Goal: Download file/media

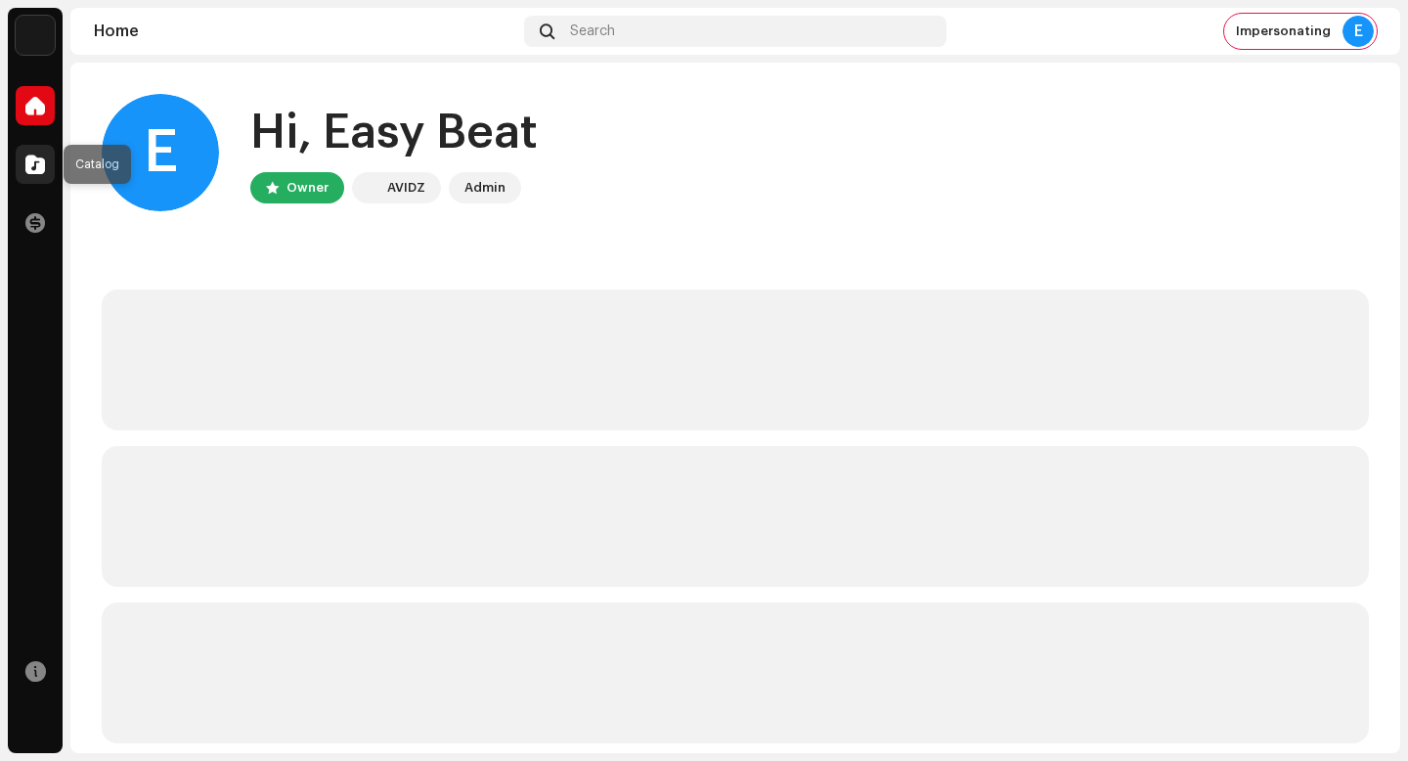
click at [30, 156] on span at bounding box center [35, 164] width 20 height 16
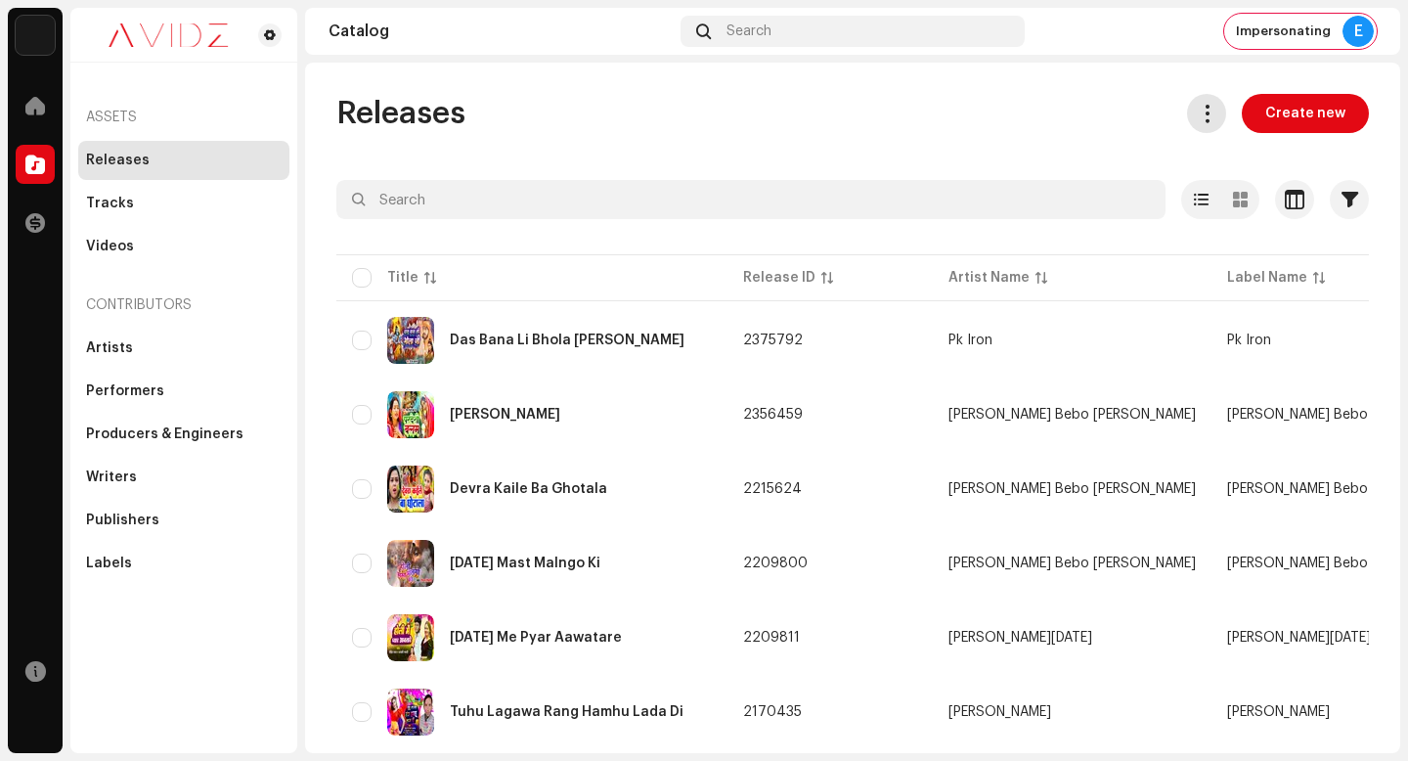
click at [1190, 111] on button at bounding box center [1206, 113] width 39 height 39
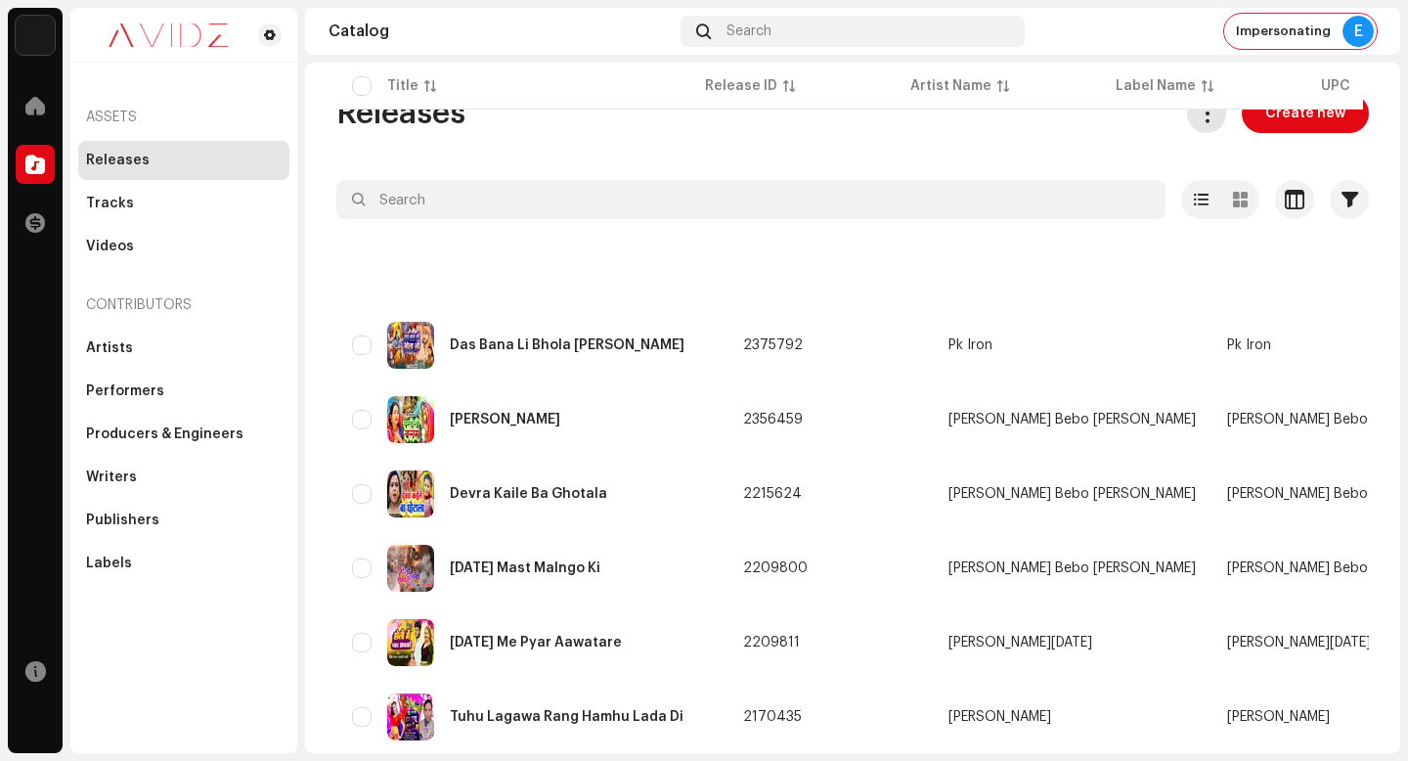
click at [1205, 126] on button at bounding box center [1206, 113] width 39 height 39
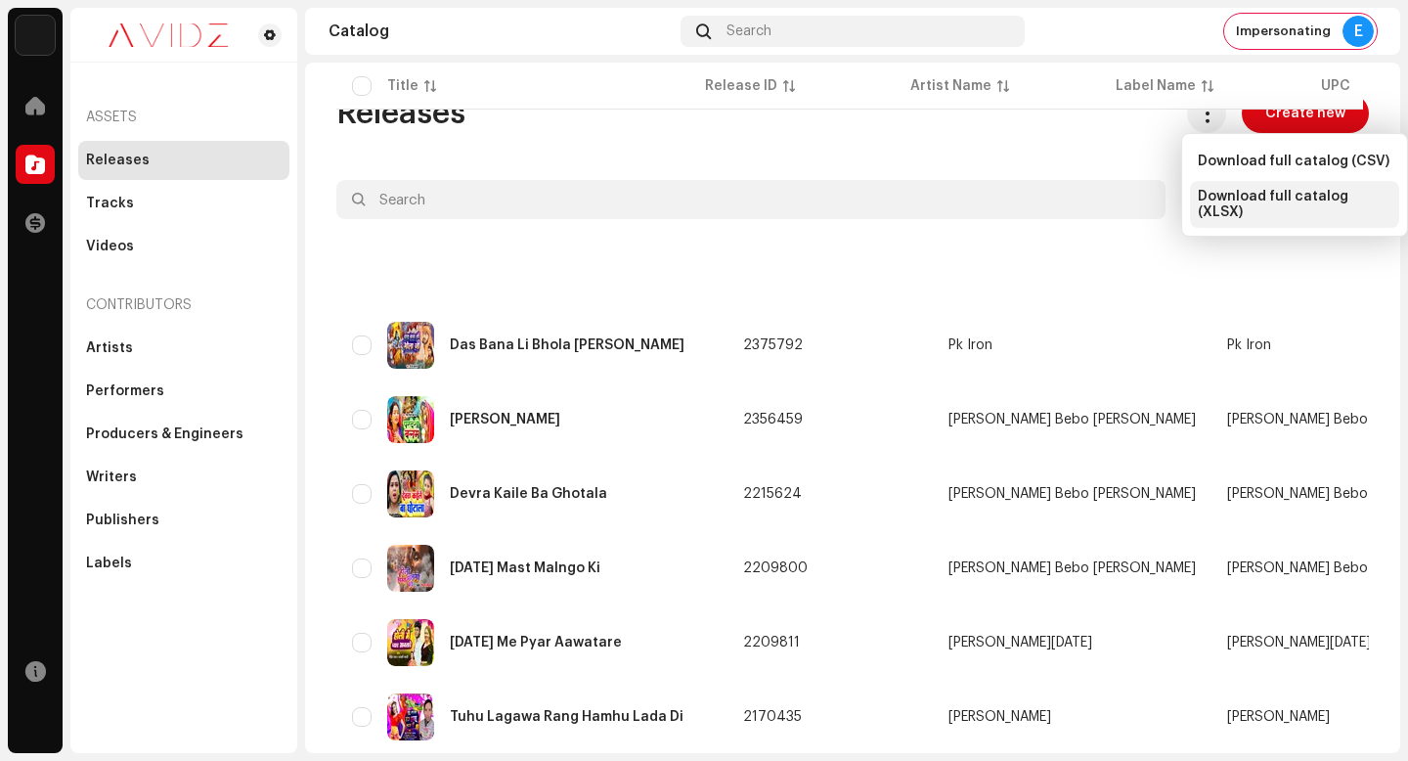
click at [1258, 200] on span "Download full catalog (XLSX)" at bounding box center [1295, 204] width 194 height 31
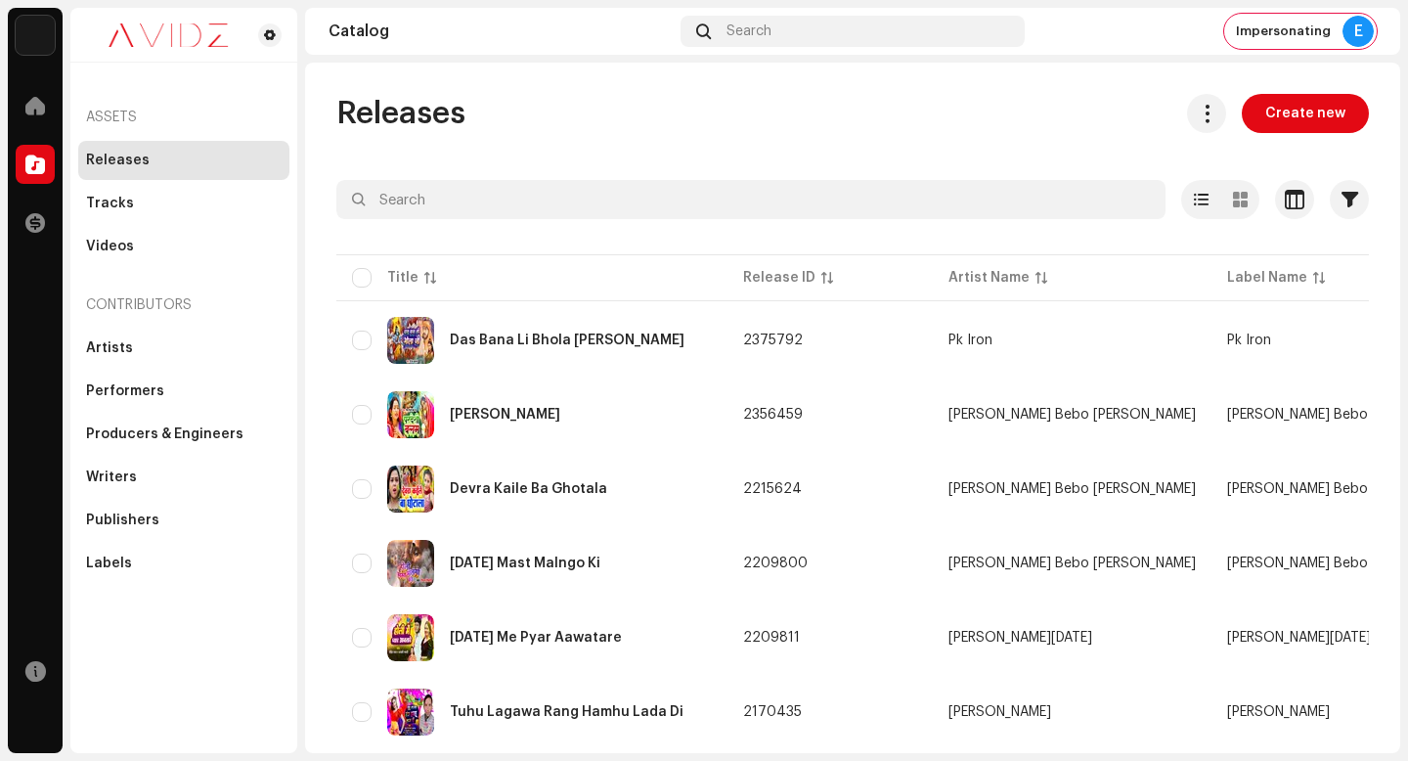
click at [795, 97] on div "Releases Create new" at bounding box center [852, 113] width 1033 height 39
click at [1352, 31] on div "E" at bounding box center [1357, 31] width 31 height 31
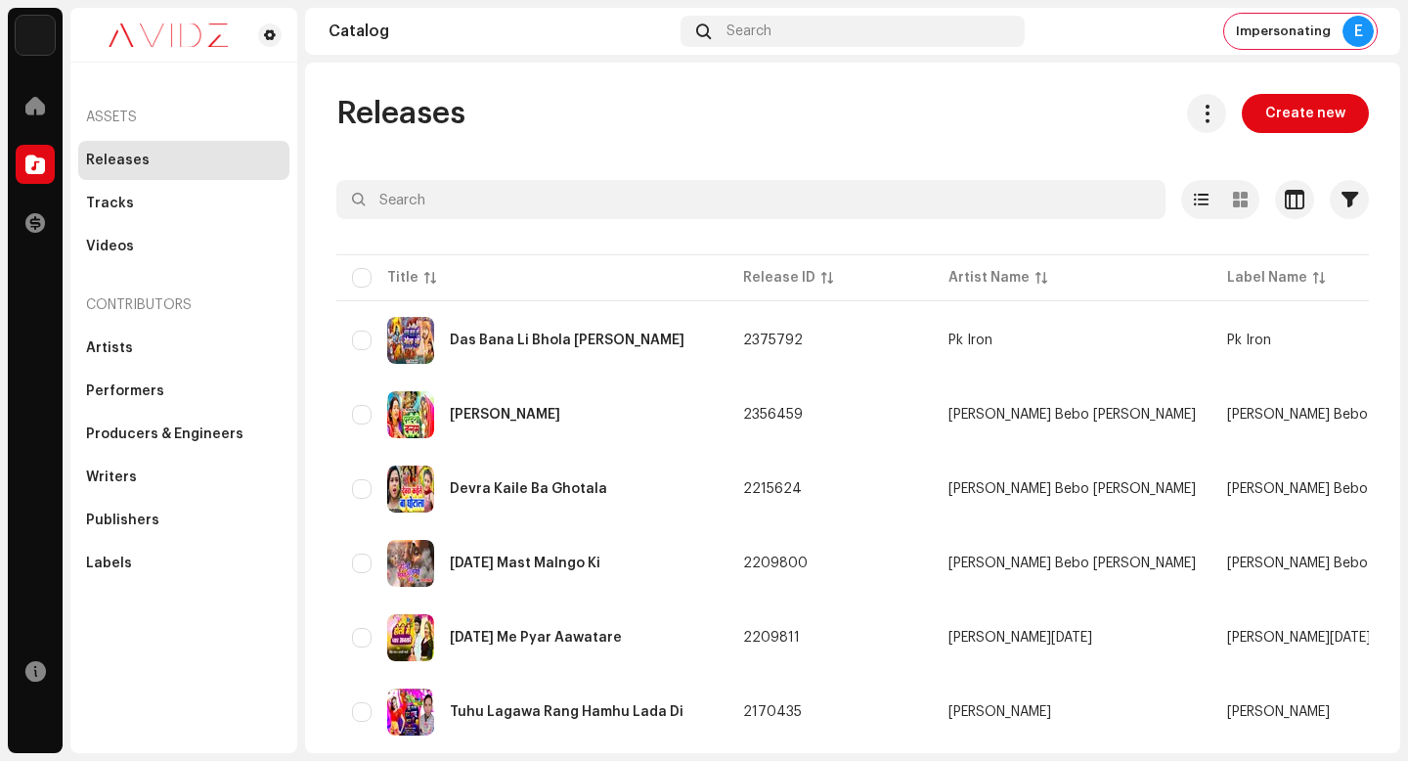
click at [1361, 30] on div "E" at bounding box center [1357, 31] width 31 height 31
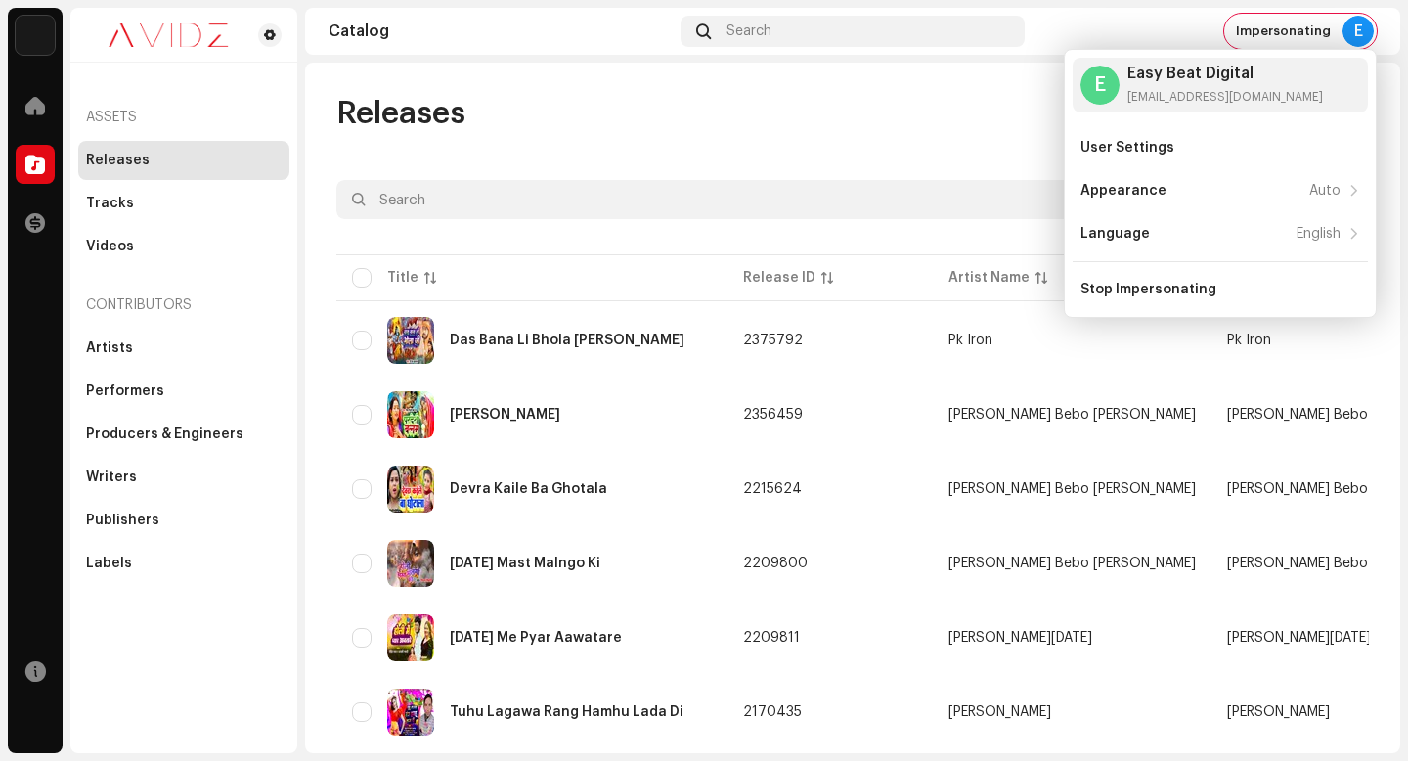
click at [918, 99] on div "Releases Create new" at bounding box center [852, 113] width 1033 height 39
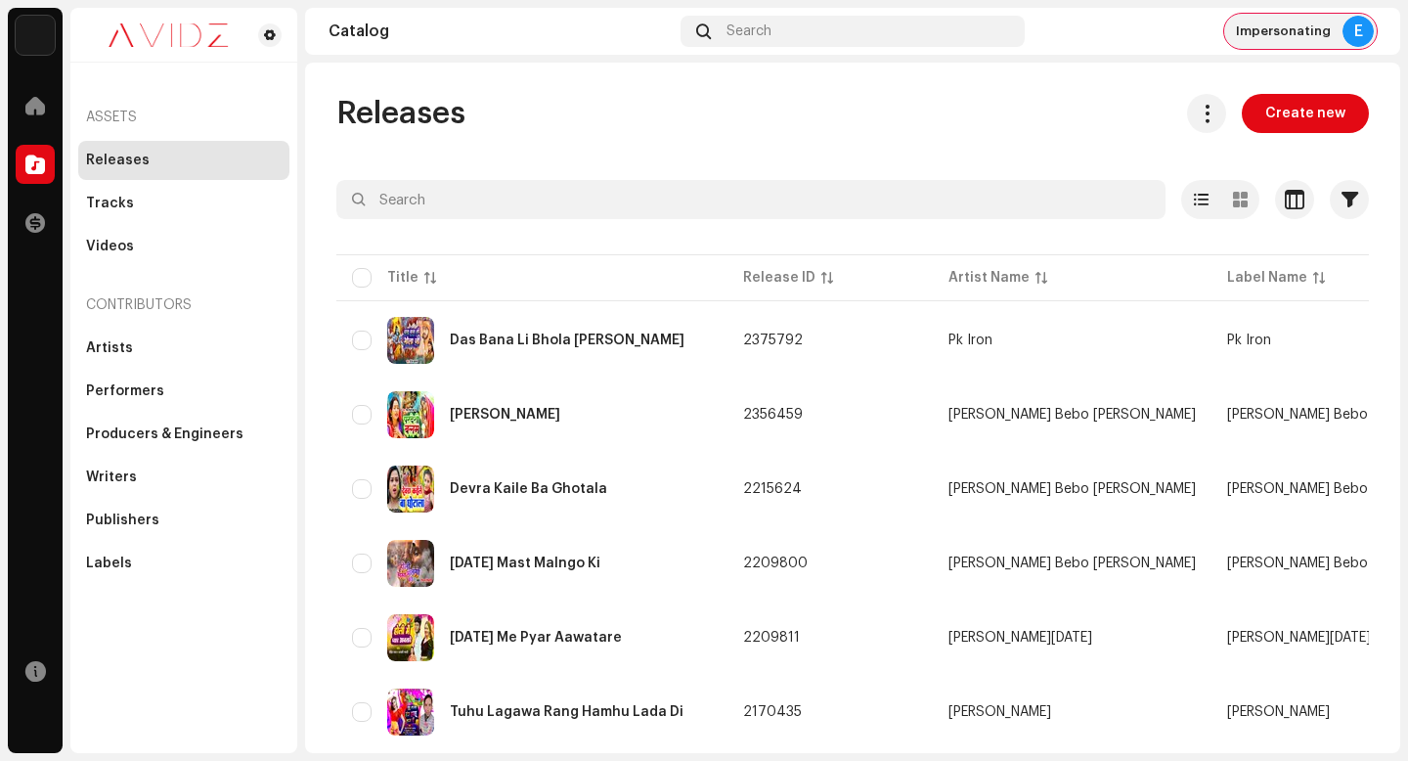
click at [1291, 38] on span "Impersonating" at bounding box center [1283, 31] width 95 height 16
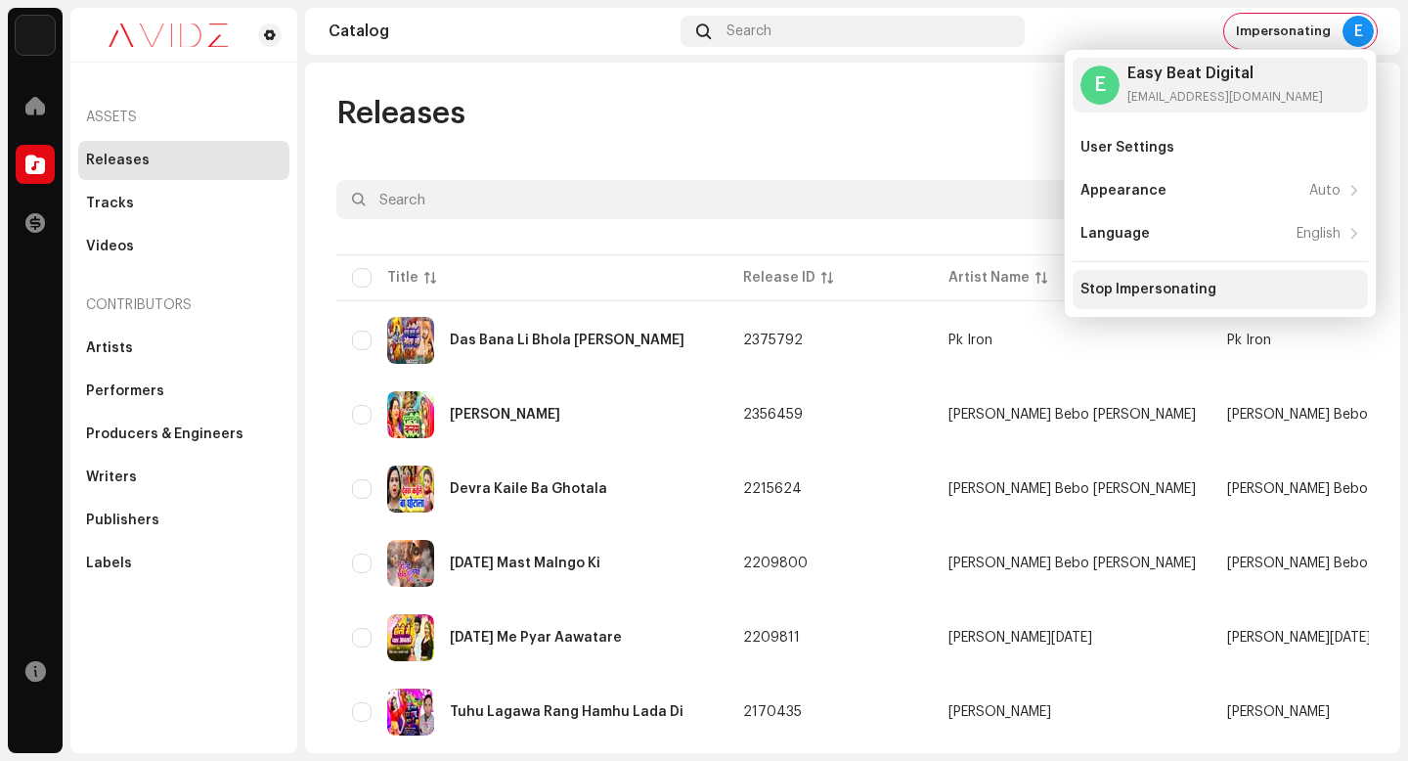
click at [1155, 289] on div "Stop Impersonating" at bounding box center [1148, 290] width 136 height 16
